Goal: Navigation & Orientation: Find specific page/section

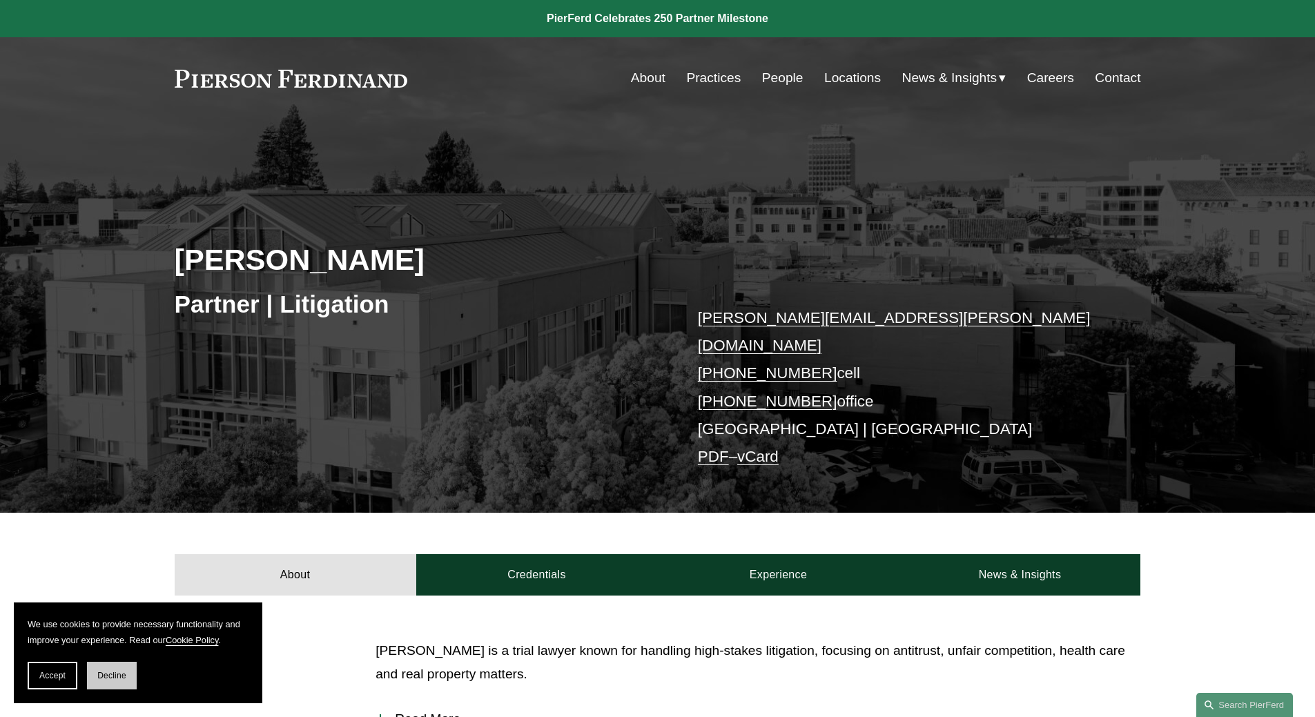
click at [117, 672] on span "Decline" at bounding box center [111, 676] width 29 height 10
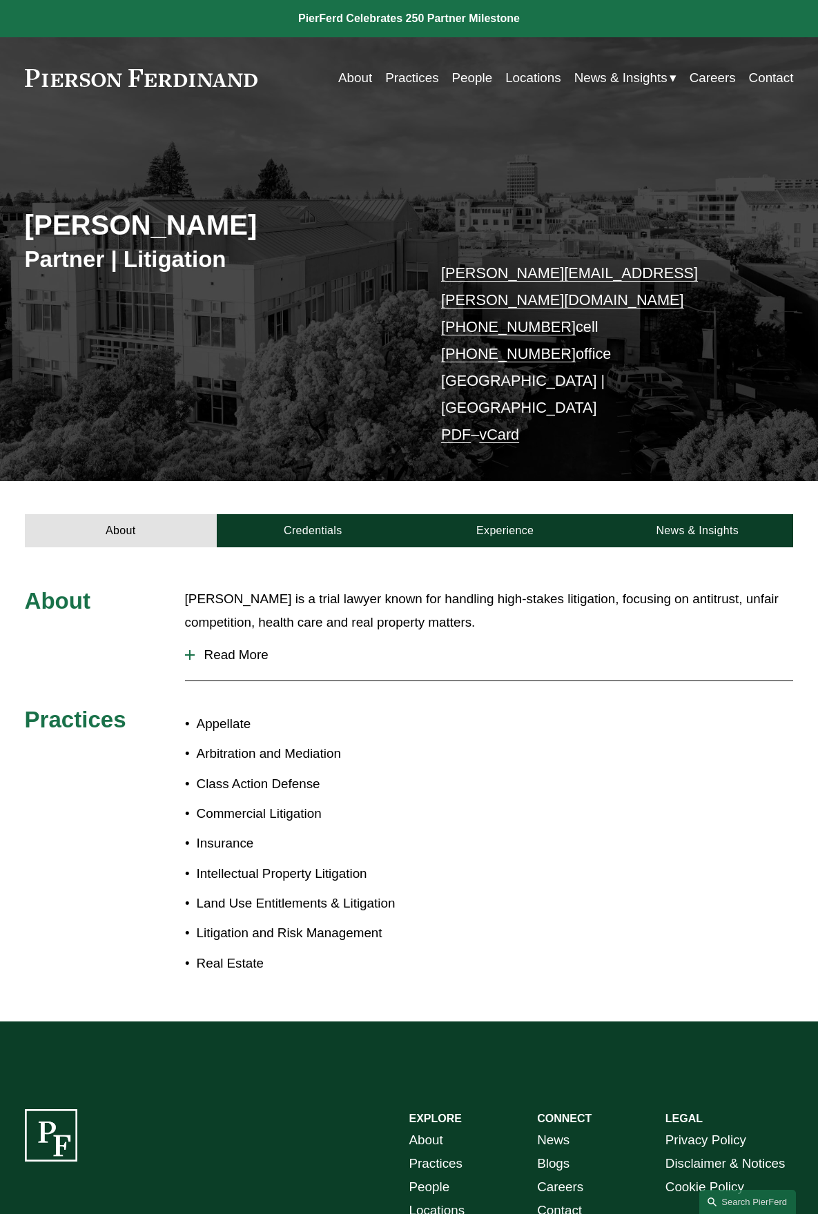
click at [215, 648] on span "Read More" at bounding box center [494, 655] width 599 height 15
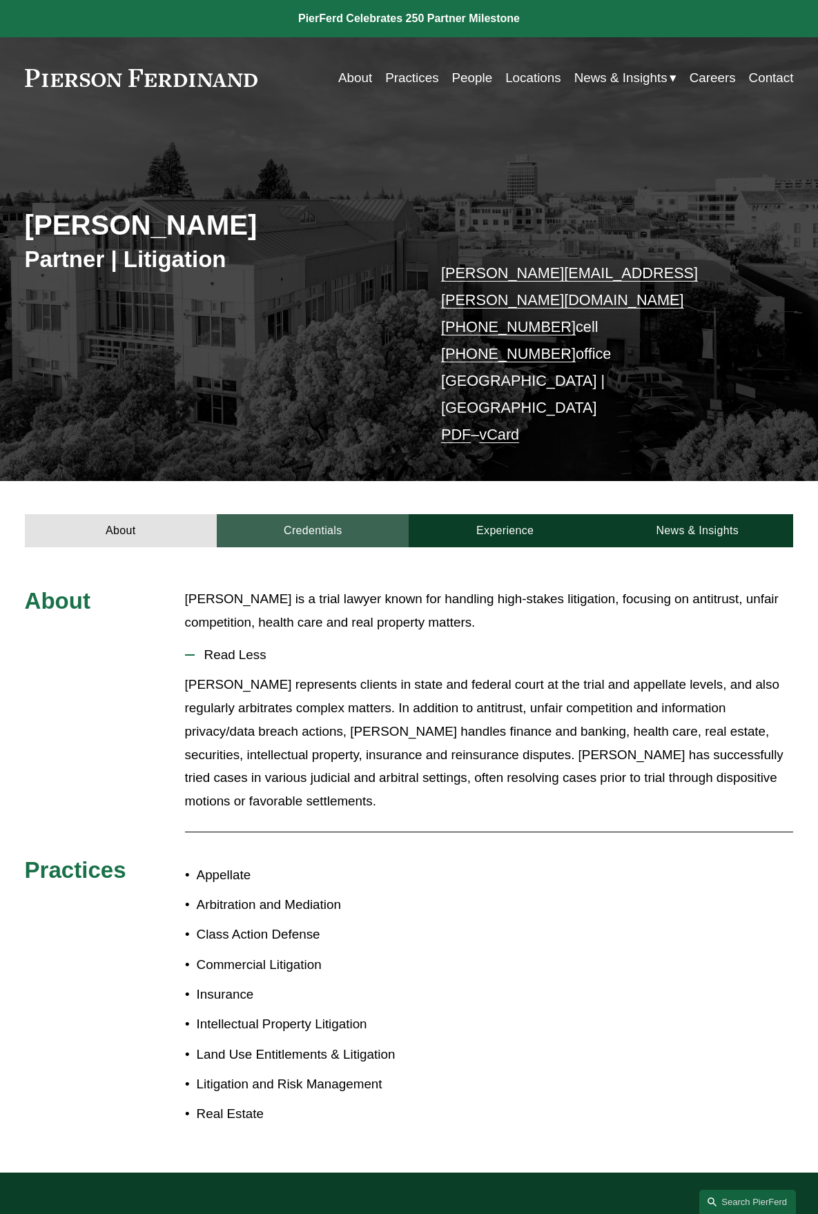
click at [312, 514] on link "Credentials" at bounding box center [313, 530] width 192 height 33
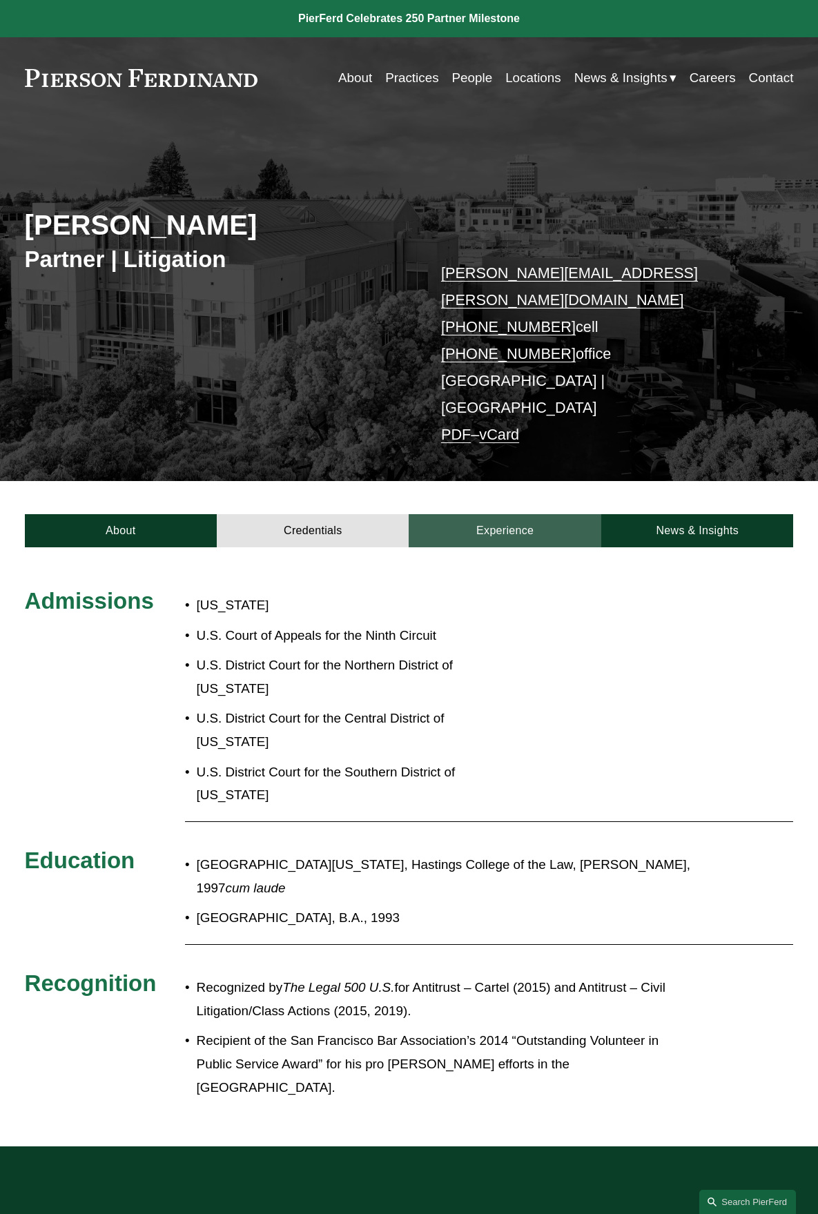
click at [492, 514] on link "Experience" at bounding box center [505, 530] width 192 height 33
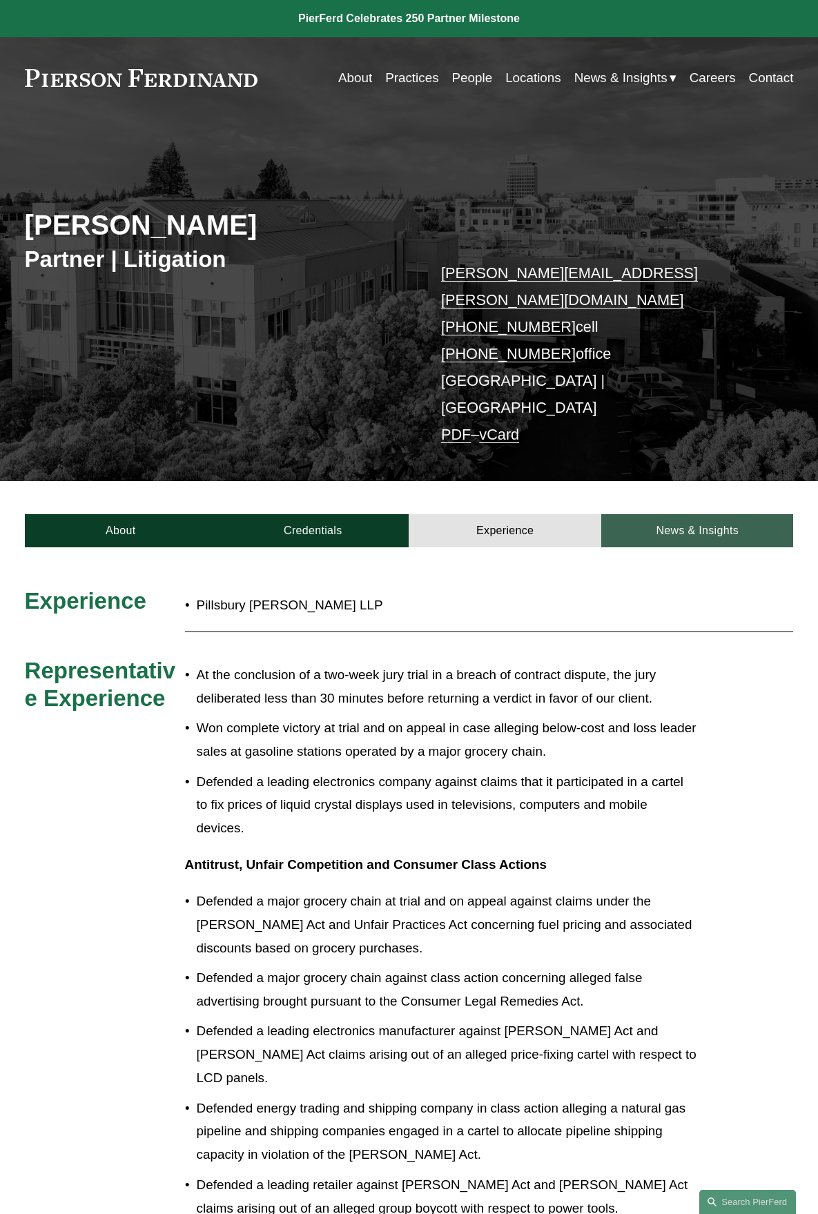
click at [665, 514] on link "News & Insights" at bounding box center [697, 530] width 192 height 33
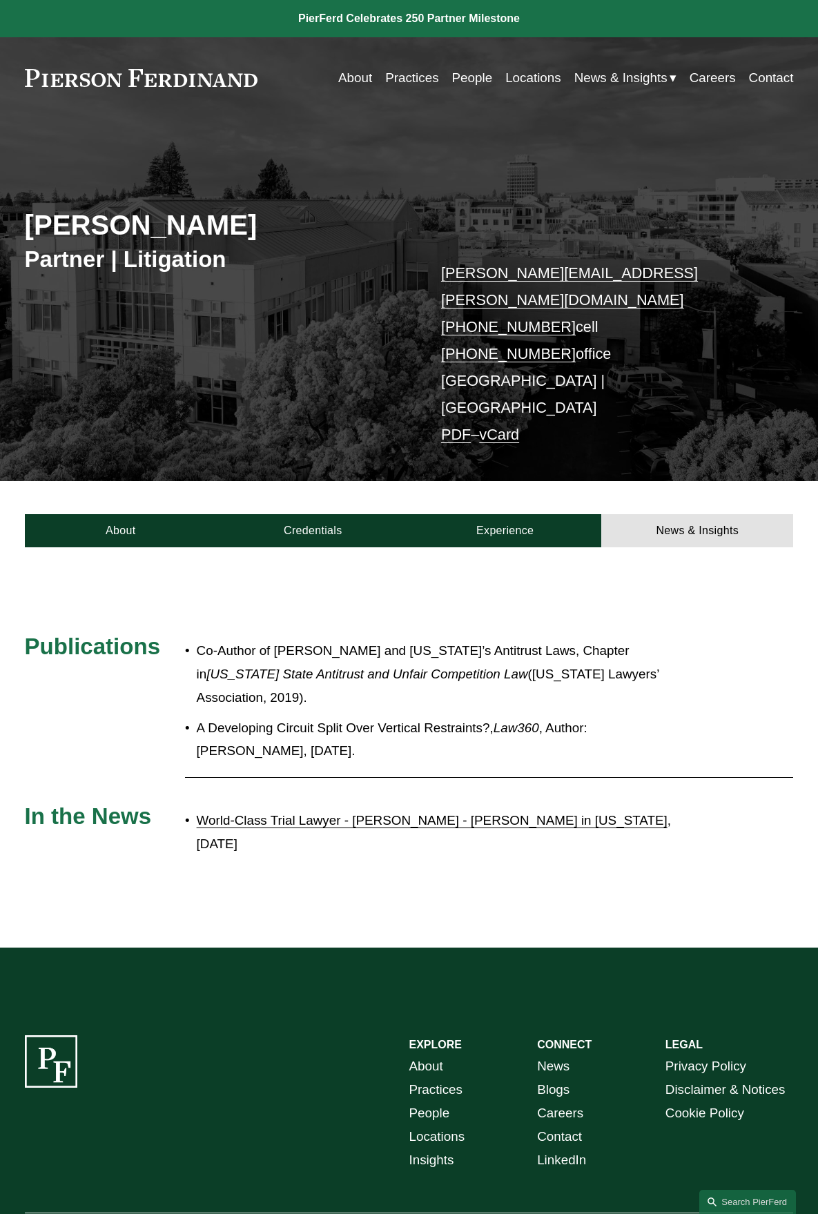
click at [418, 717] on link "World-Class Trial Lawyer - Andrew Lanphere - Joins Pierson Ferdinand in Califor…" at bounding box center [432, 820] width 471 height 14
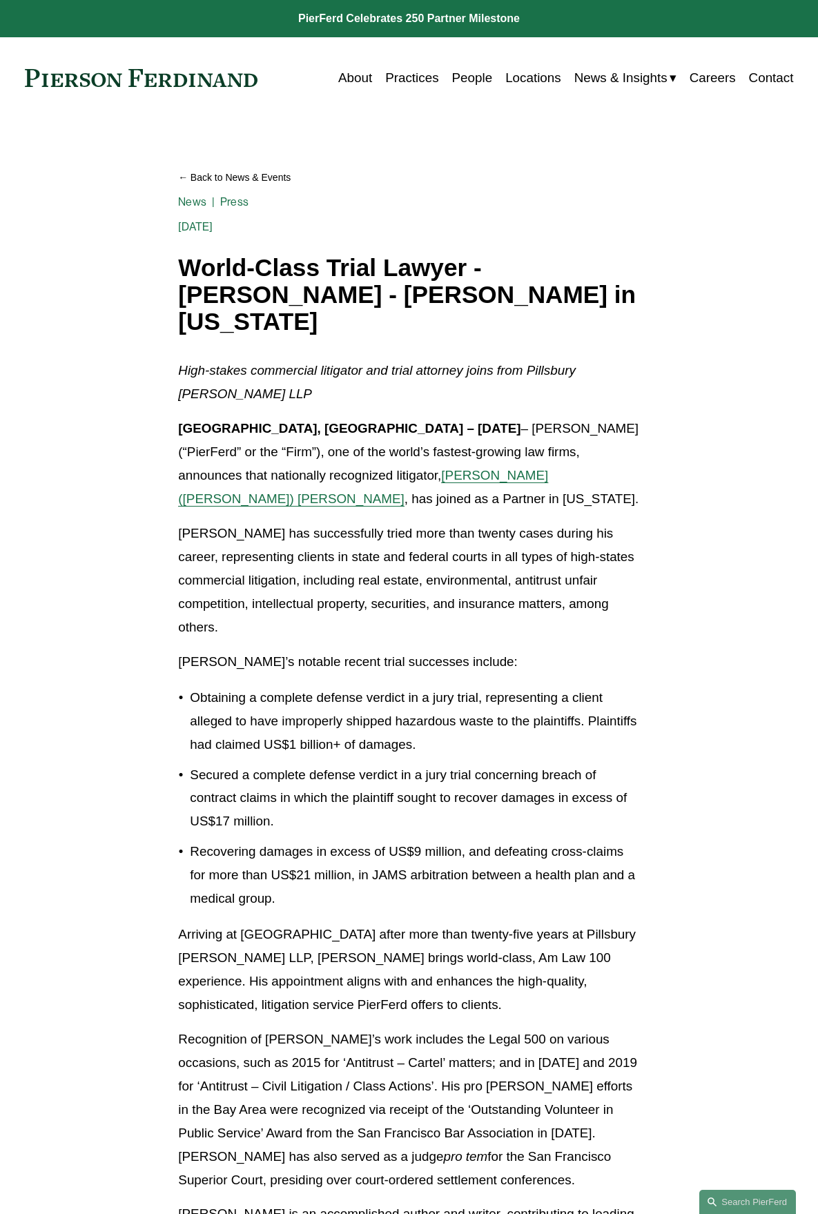
click at [527, 75] on link "Locations" at bounding box center [533, 78] width 56 height 26
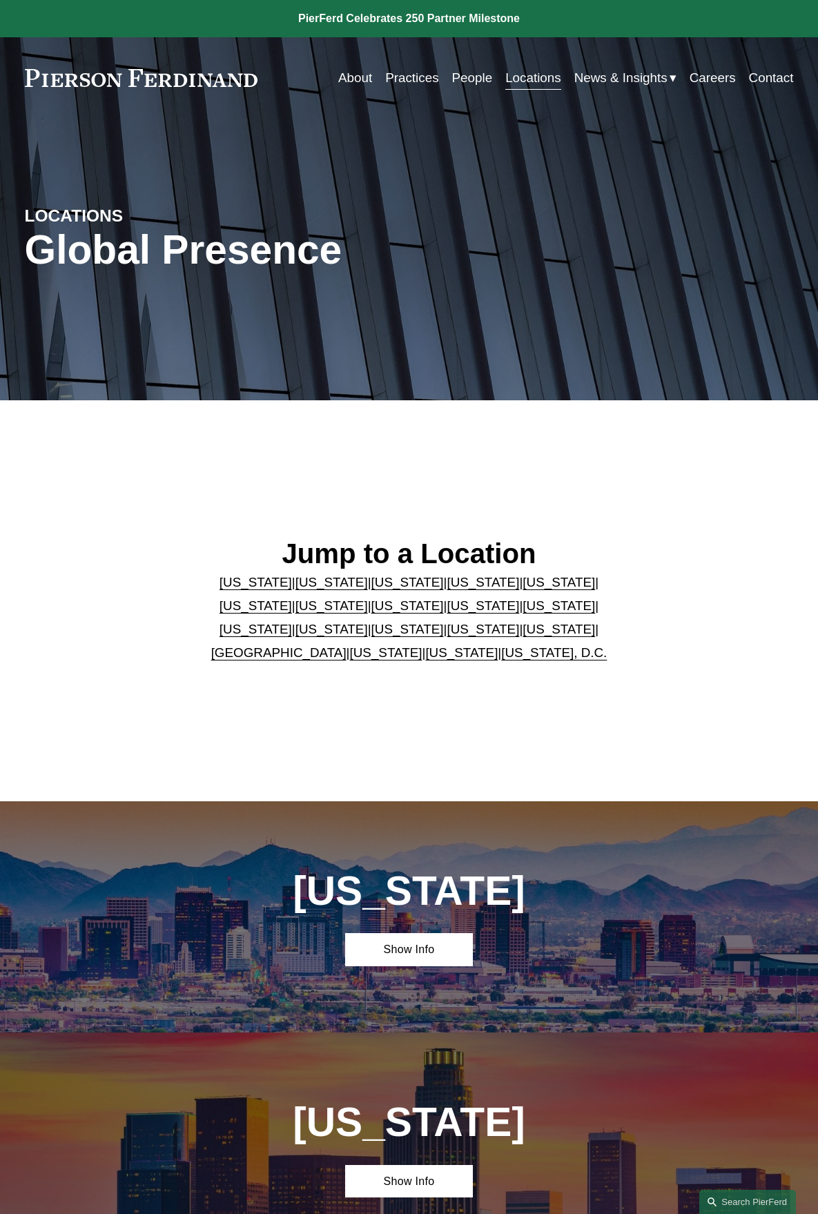
click at [295, 579] on link "[US_STATE]" at bounding box center [331, 582] width 72 height 14
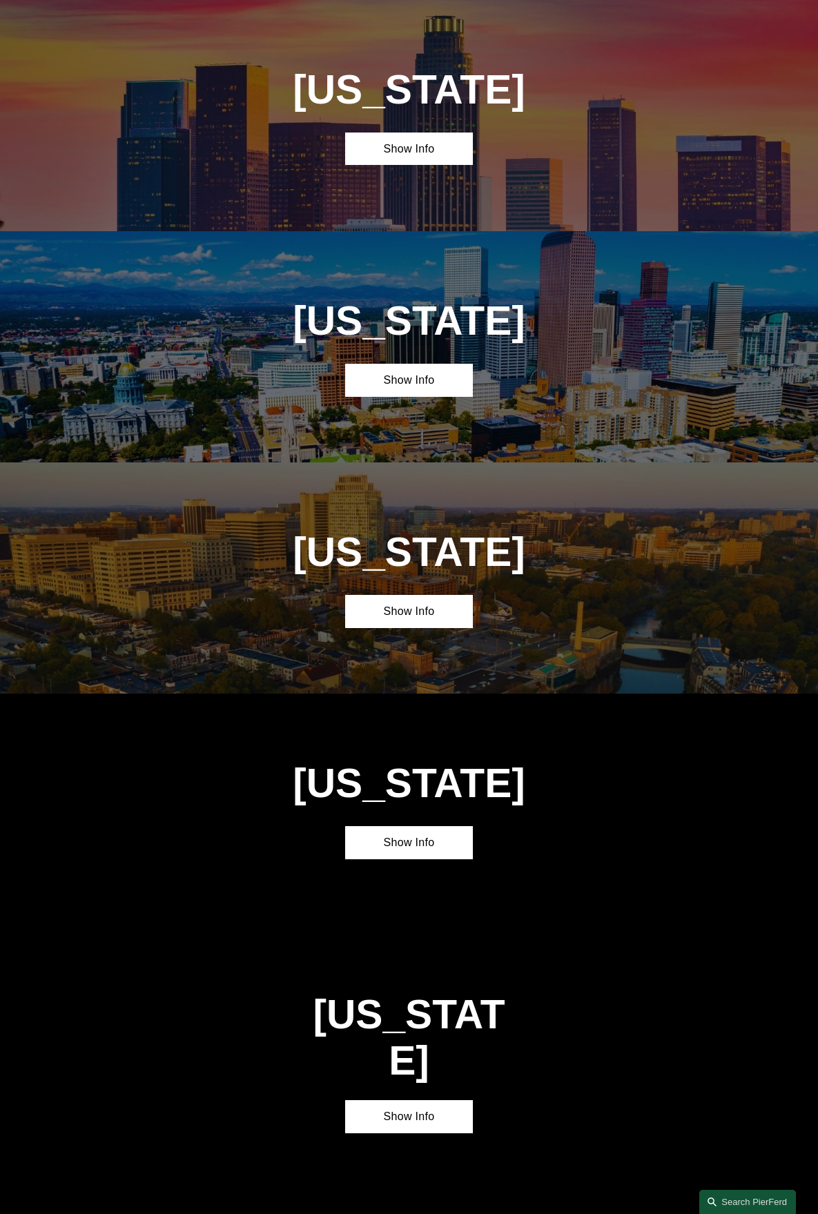
scroll to position [1036, 0]
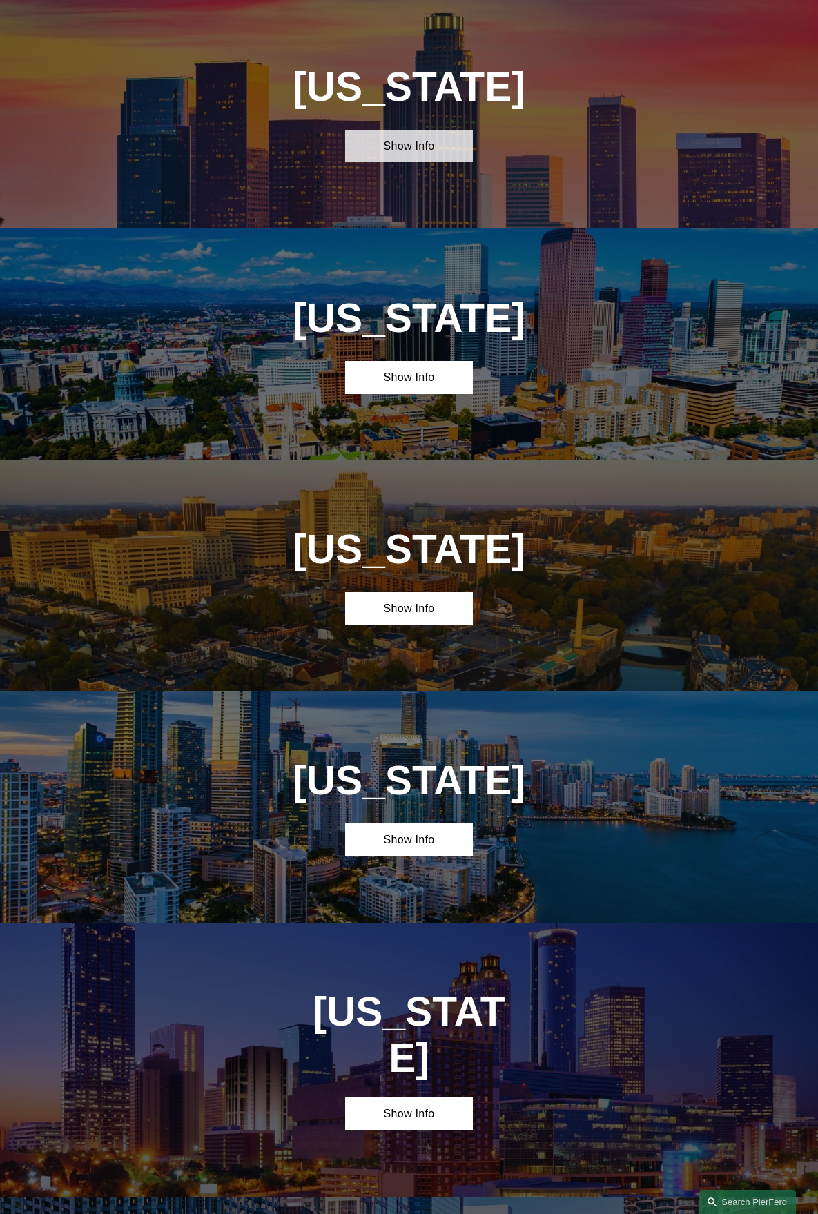
click at [405, 147] on link "Show Info" at bounding box center [409, 146] width 128 height 33
